Goal: Task Accomplishment & Management: Manage account settings

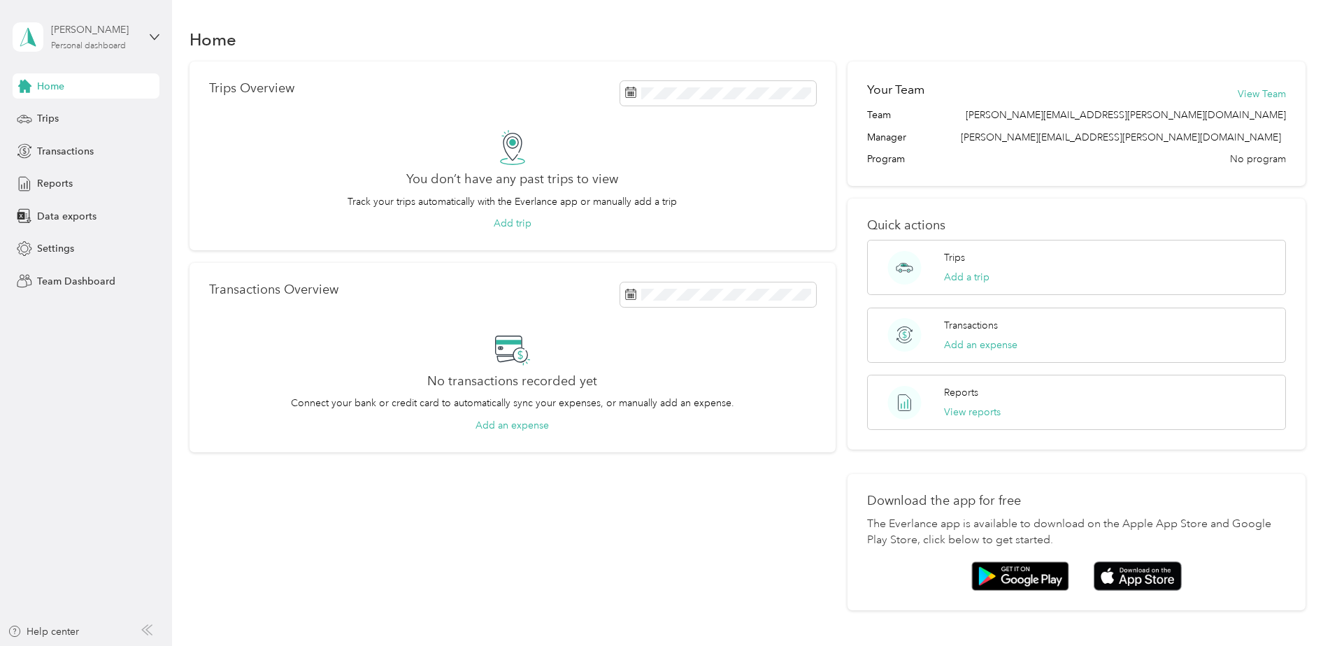
click at [125, 42] on div "Personal dashboard" at bounding box center [88, 46] width 75 height 8
click at [124, 112] on div "Team dashboard" at bounding box center [238, 115] width 433 height 24
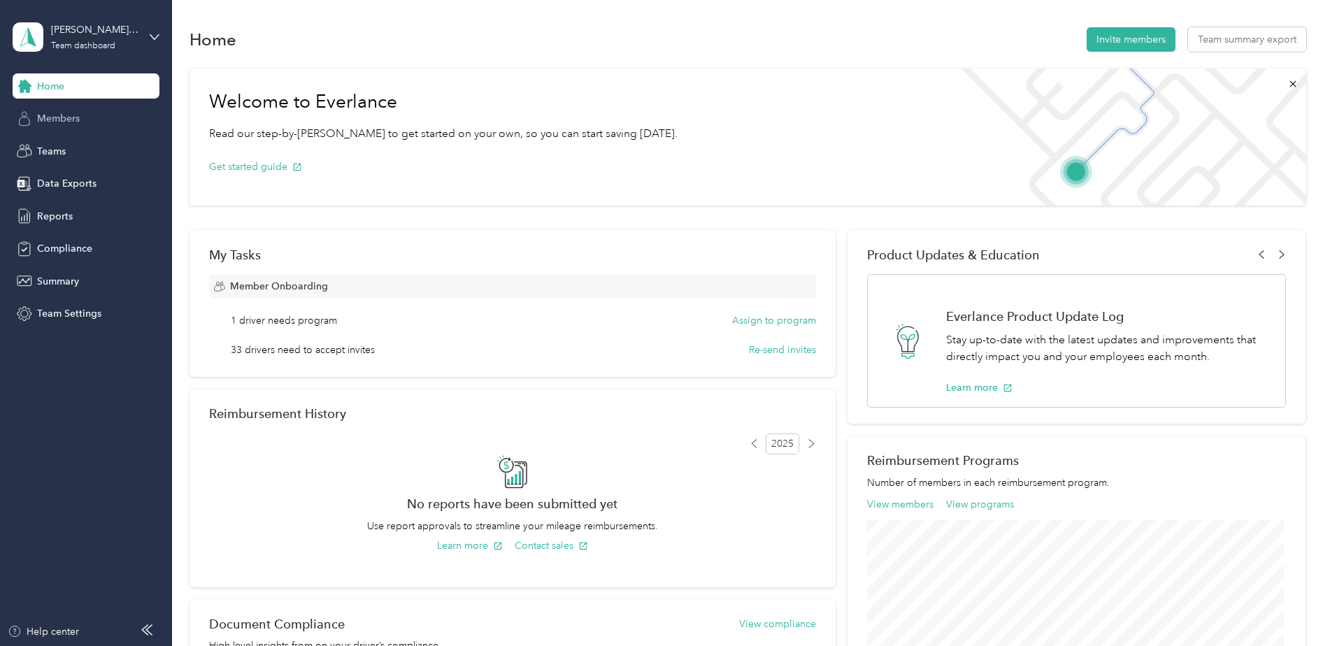
click at [85, 124] on div "Members" at bounding box center [86, 118] width 147 height 25
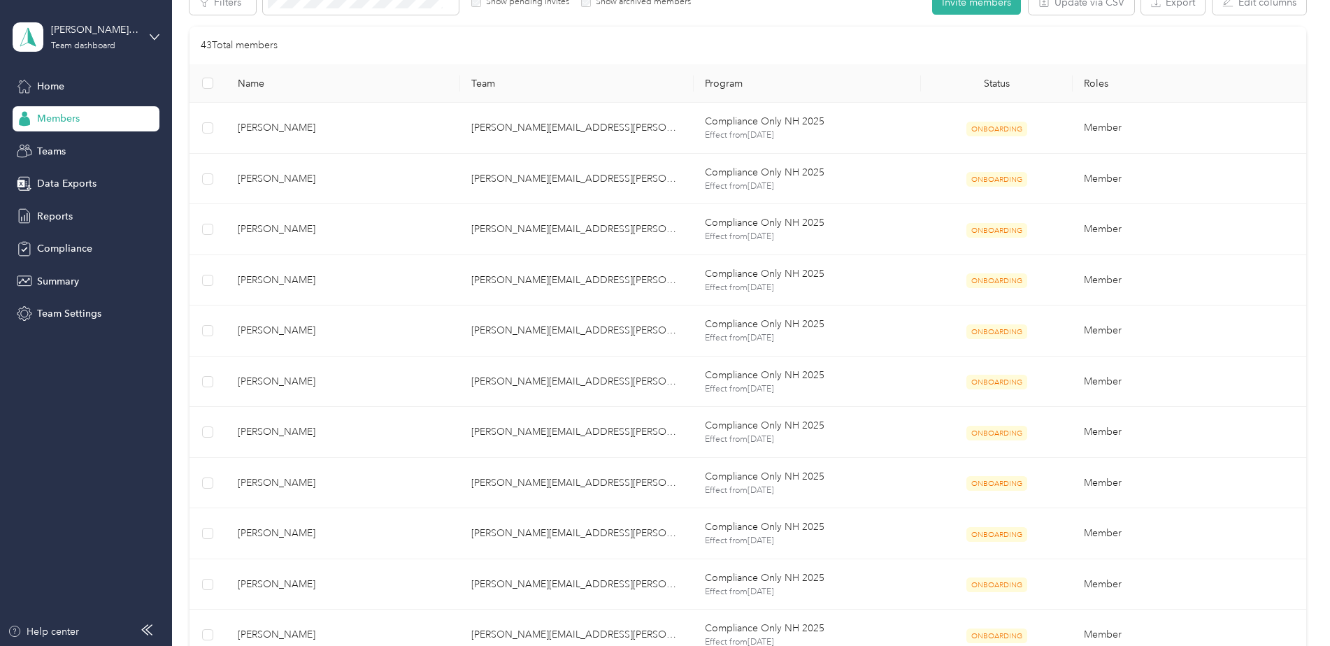
scroll to position [140, 0]
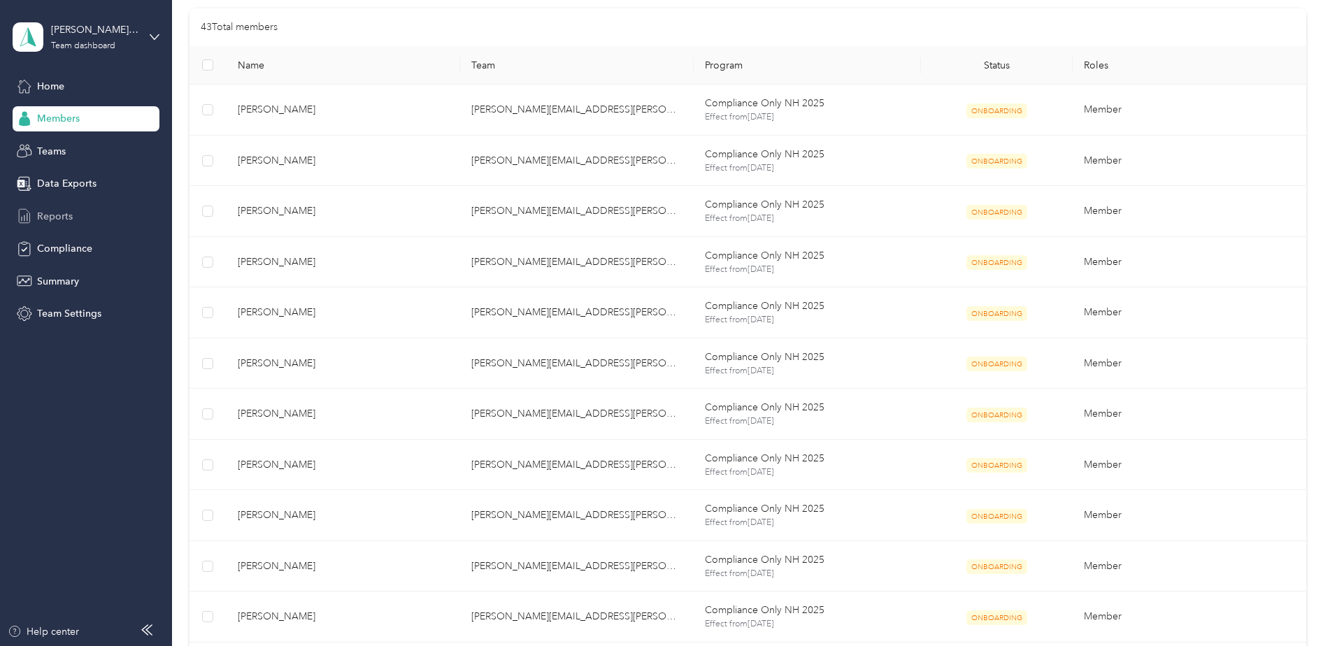
click at [69, 221] on span "Reports" at bounding box center [55, 216] width 36 height 15
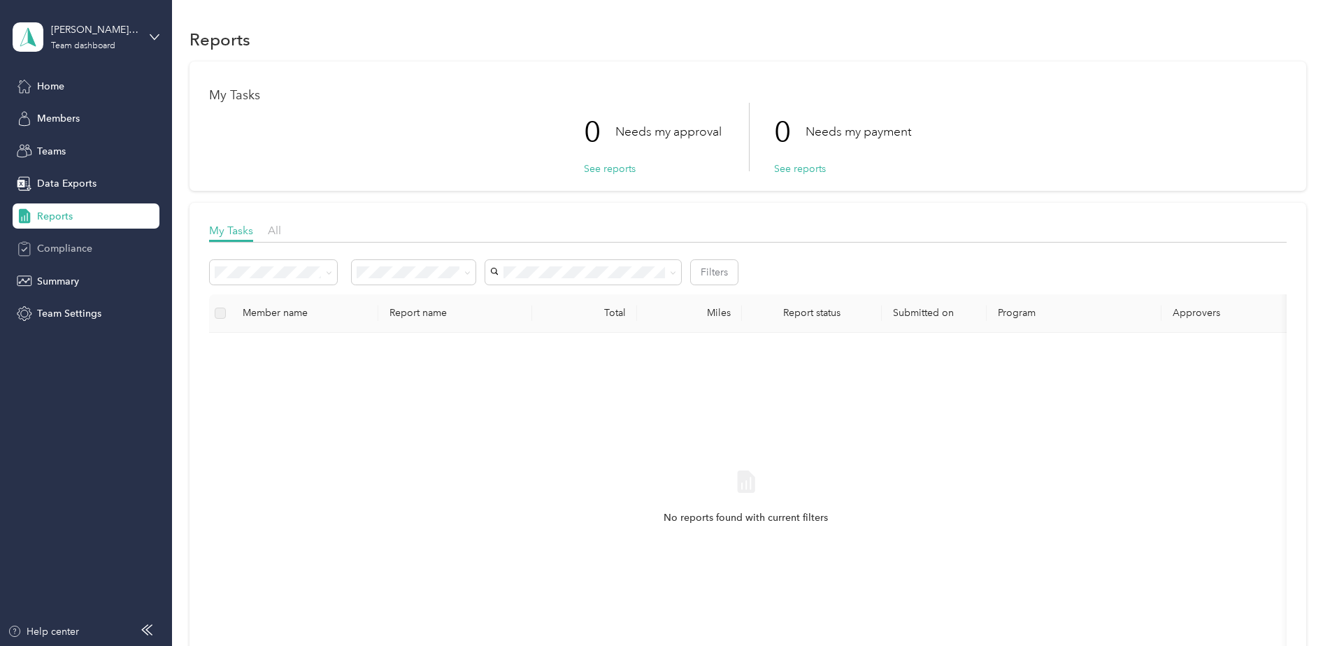
click at [67, 252] on span "Compliance" at bounding box center [64, 248] width 55 height 15
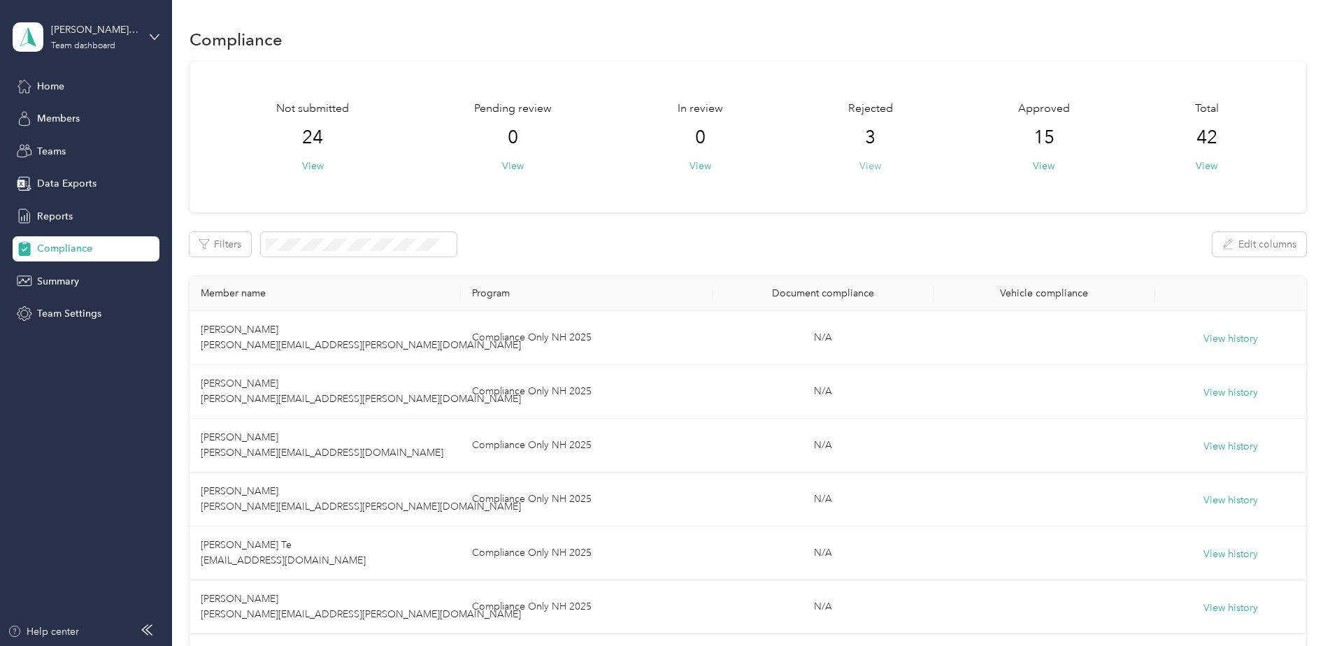
click at [865, 169] on button "View" at bounding box center [870, 166] width 22 height 15
